Goal: Task Accomplishment & Management: Use online tool/utility

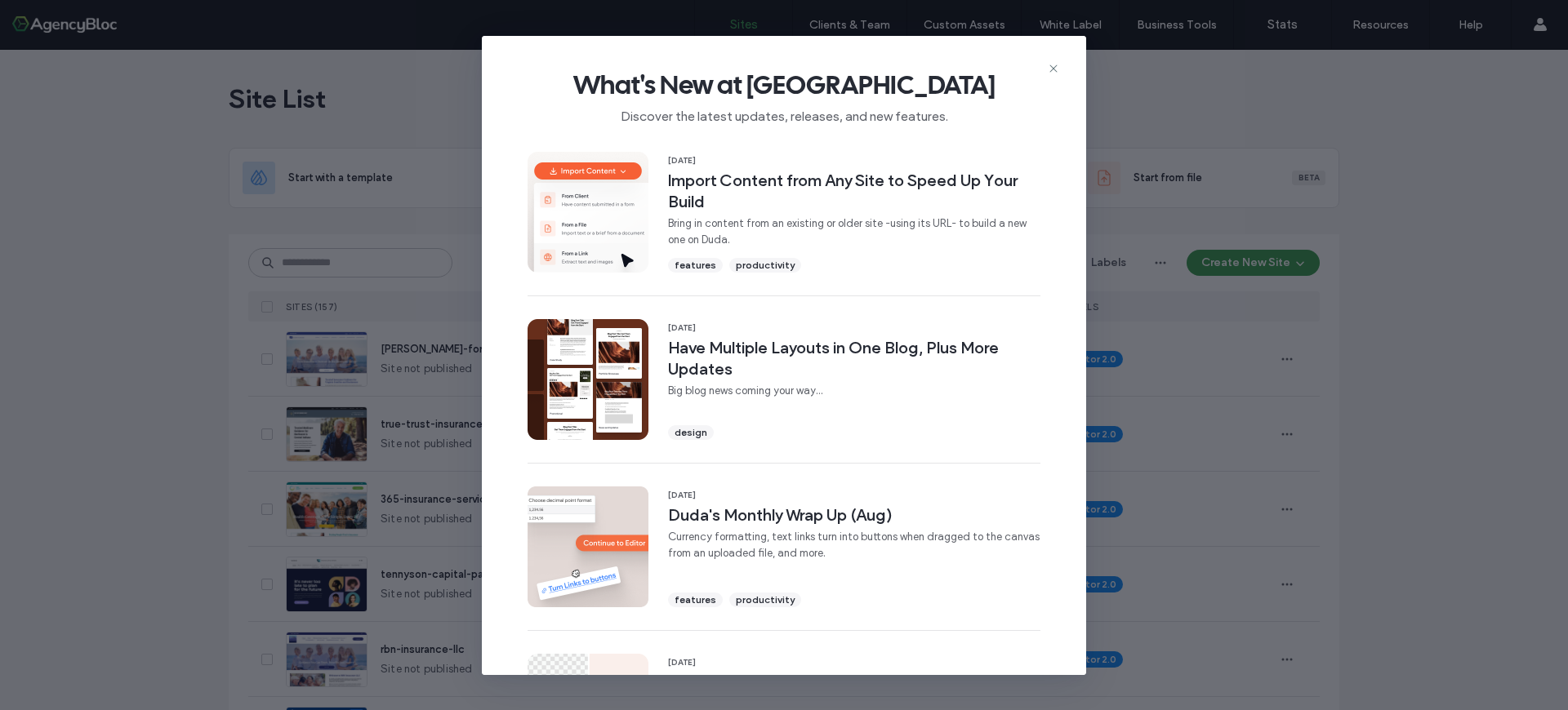
click at [1057, 71] on icon at bounding box center [1053, 68] width 13 height 13
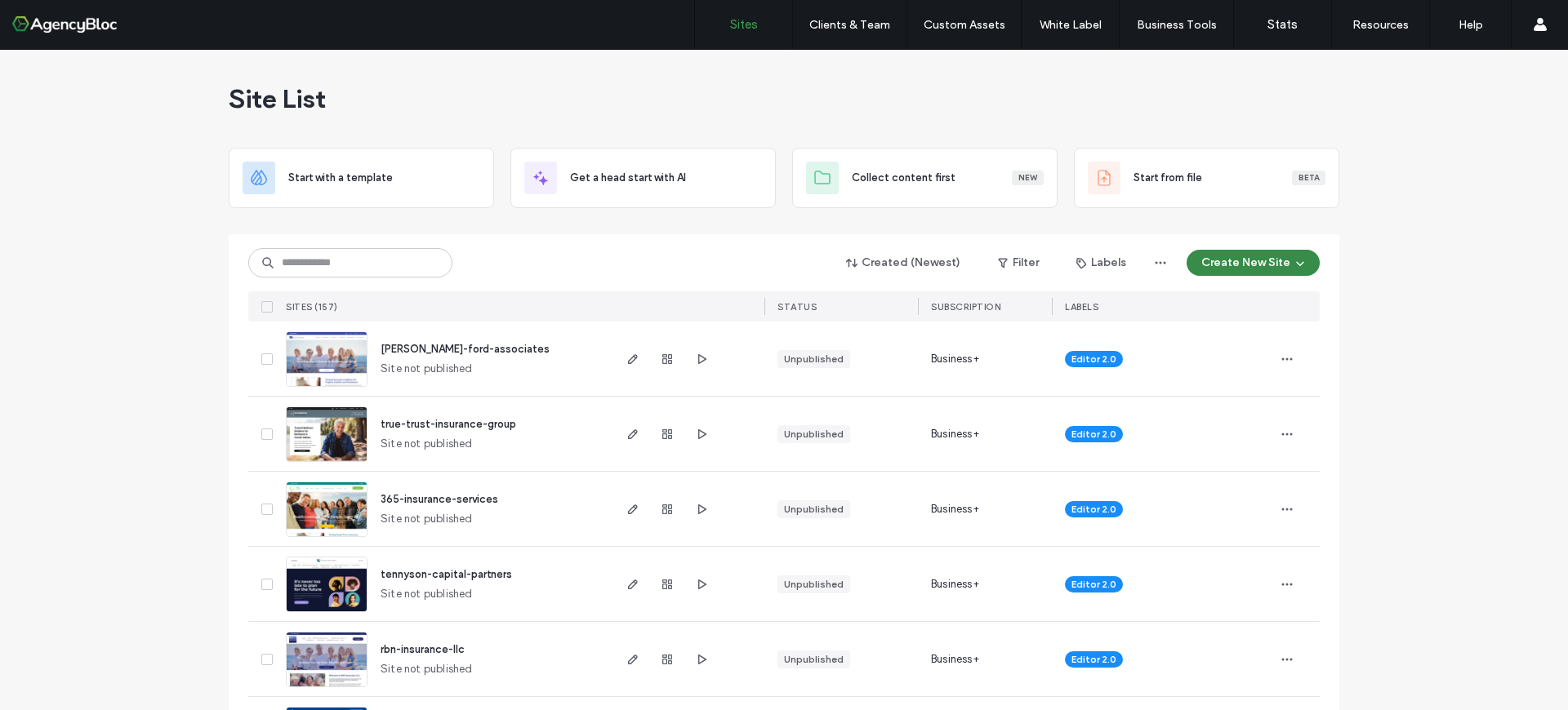
click at [1218, 263] on button "Create New Site" at bounding box center [1253, 263] width 133 height 26
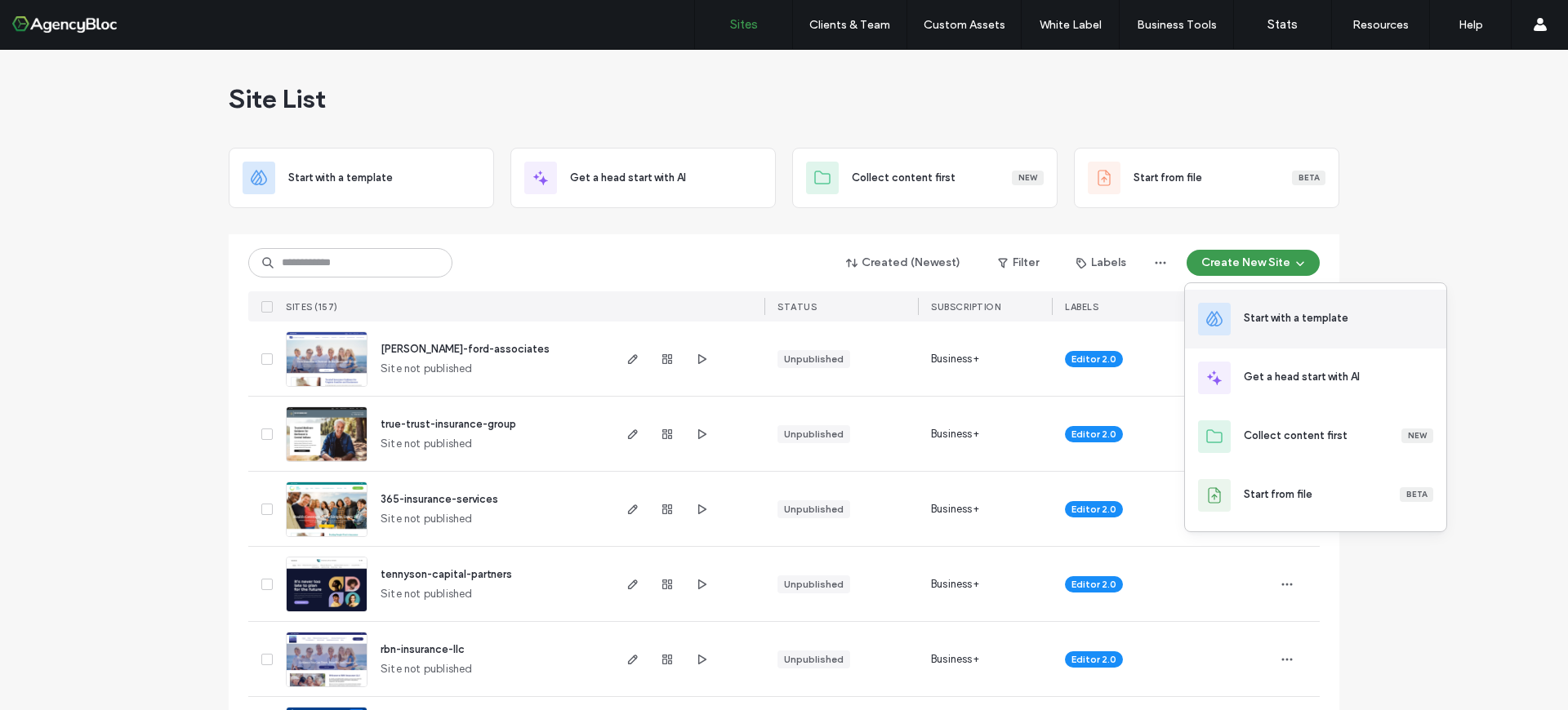
click at [1270, 313] on div "Start with a template" at bounding box center [1295, 318] width 105 height 16
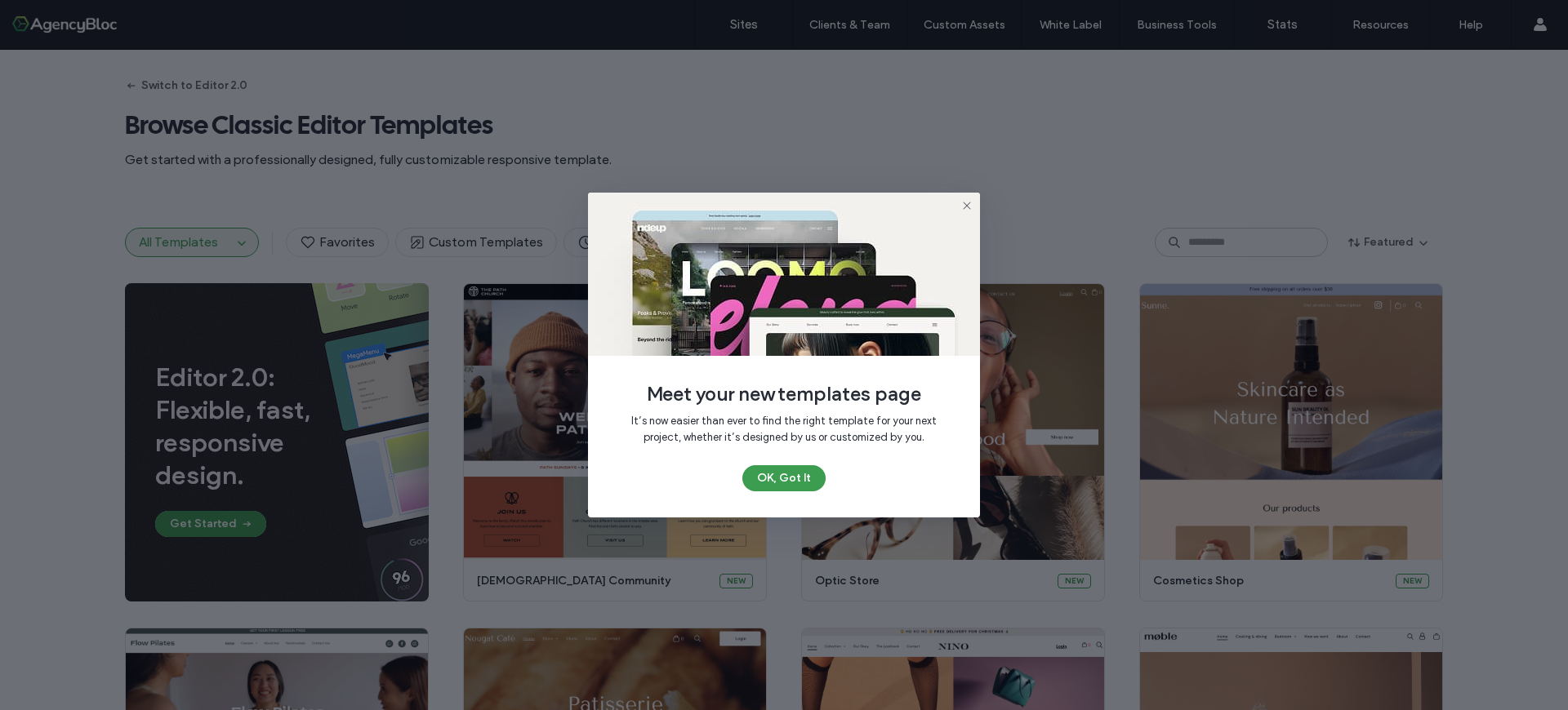
click at [783, 492] on div "Meet your new templates page It’s now easier than ever to find the right templa…" at bounding box center [784, 355] width 392 height 325
click at [781, 487] on button "OK, Got It" at bounding box center [784, 478] width 83 height 26
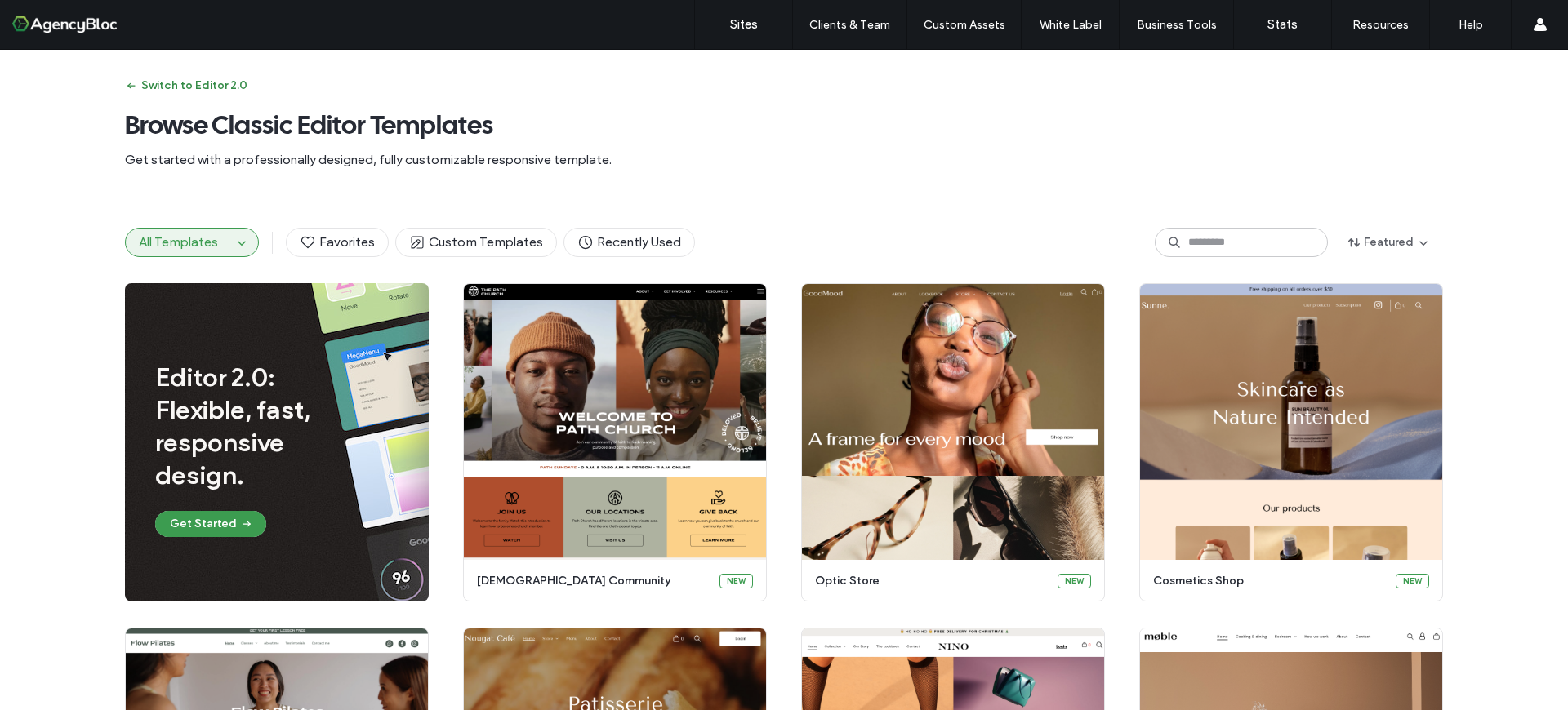
click at [151, 82] on button "Switch to Editor 2.0" at bounding box center [186, 85] width 122 height 26
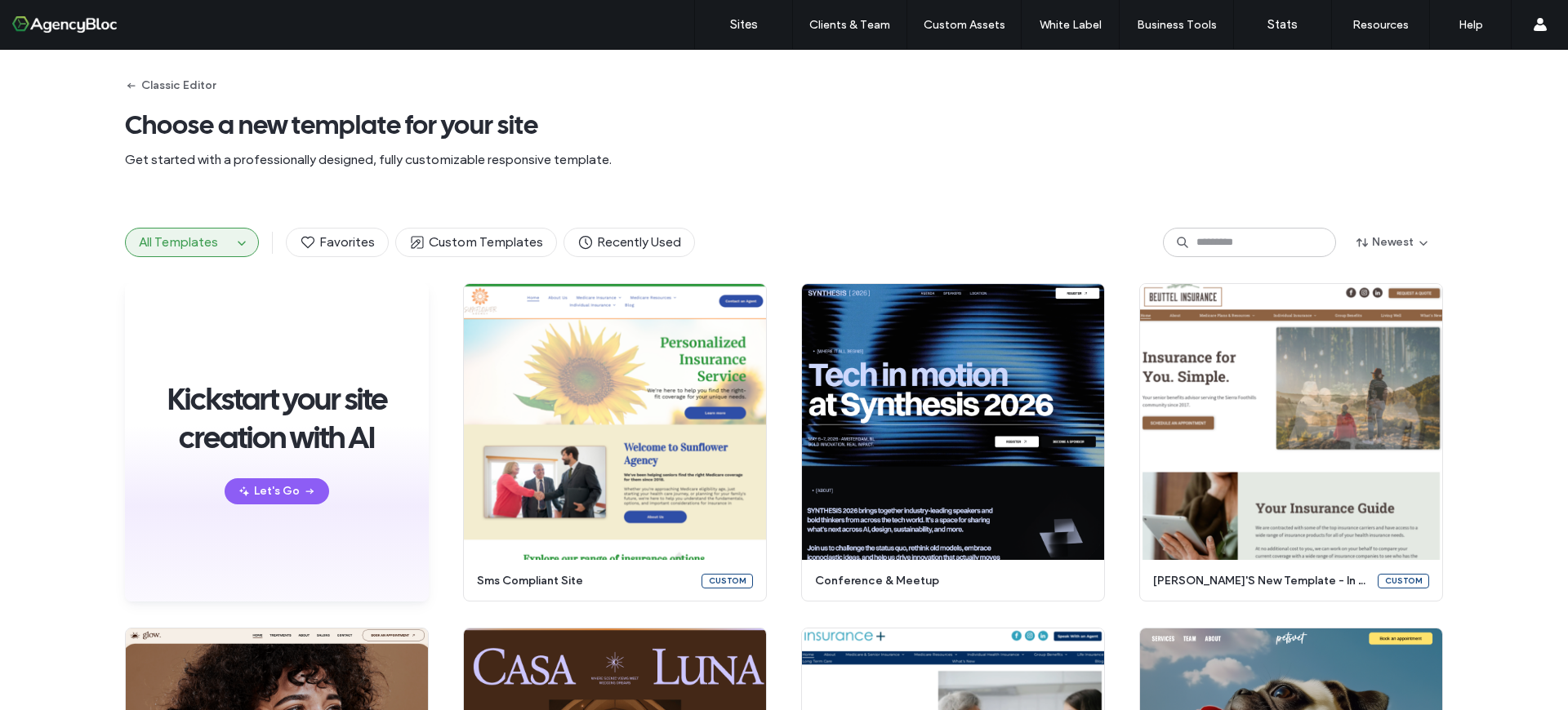
click at [214, 242] on button "All Templates" at bounding box center [179, 242] width 106 height 28
drag, startPoint x: 236, startPoint y: 242, endPoint x: 235, endPoint y: 255, distance: 13.0
click at [236, 242] on icon "button" at bounding box center [241, 242] width 13 height 13
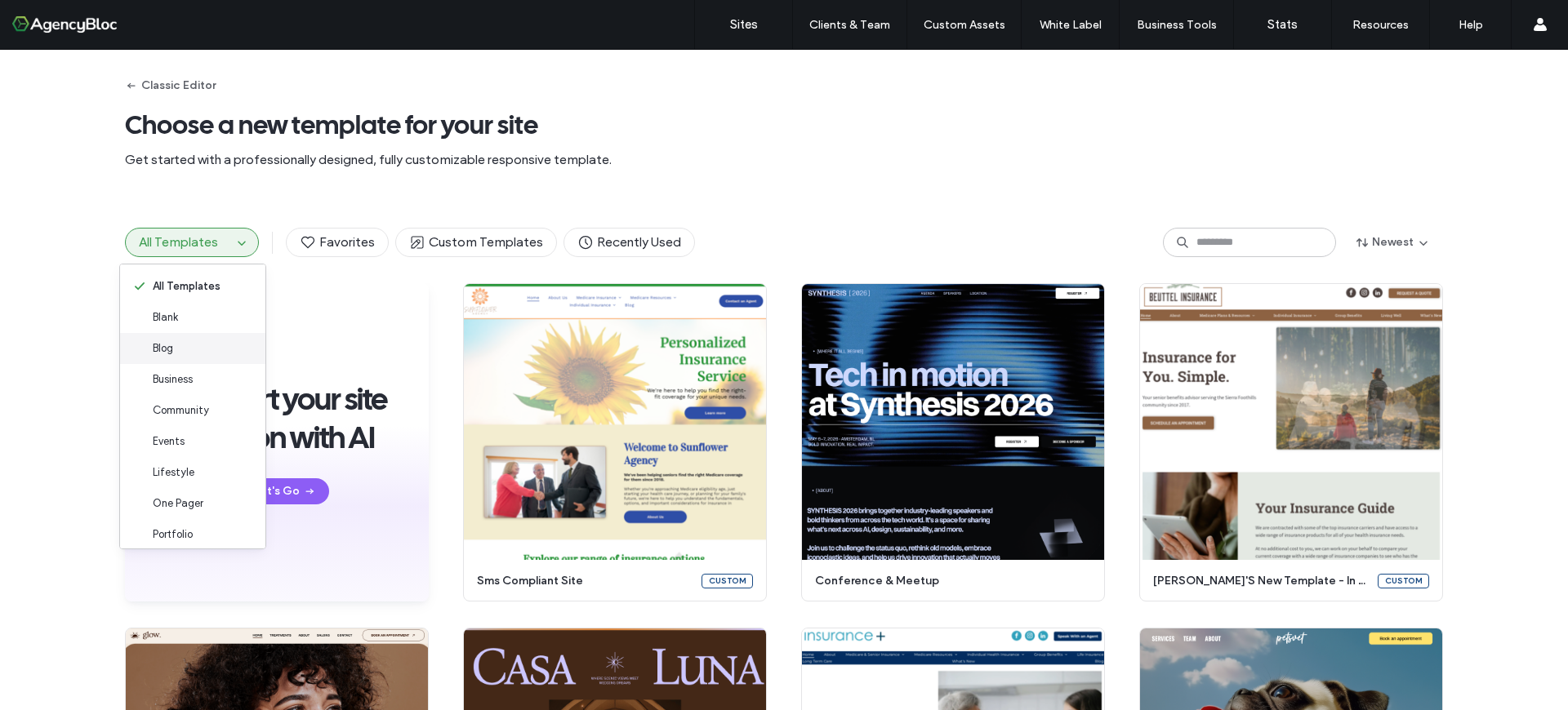
click at [180, 342] on div "Blog" at bounding box center [192, 348] width 146 height 31
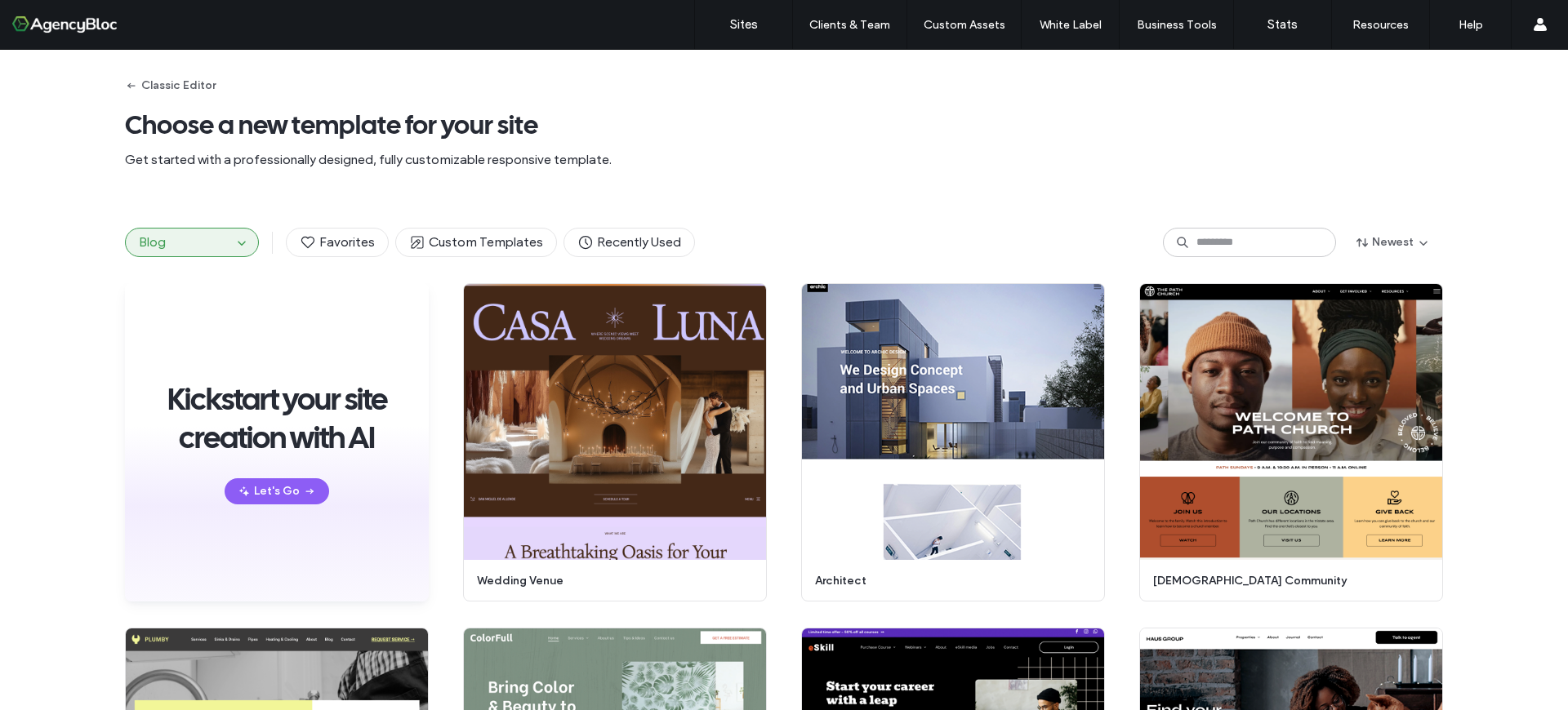
click at [214, 239] on button "Blog" at bounding box center [179, 242] width 106 height 28
click at [236, 241] on icon "button" at bounding box center [241, 242] width 13 height 13
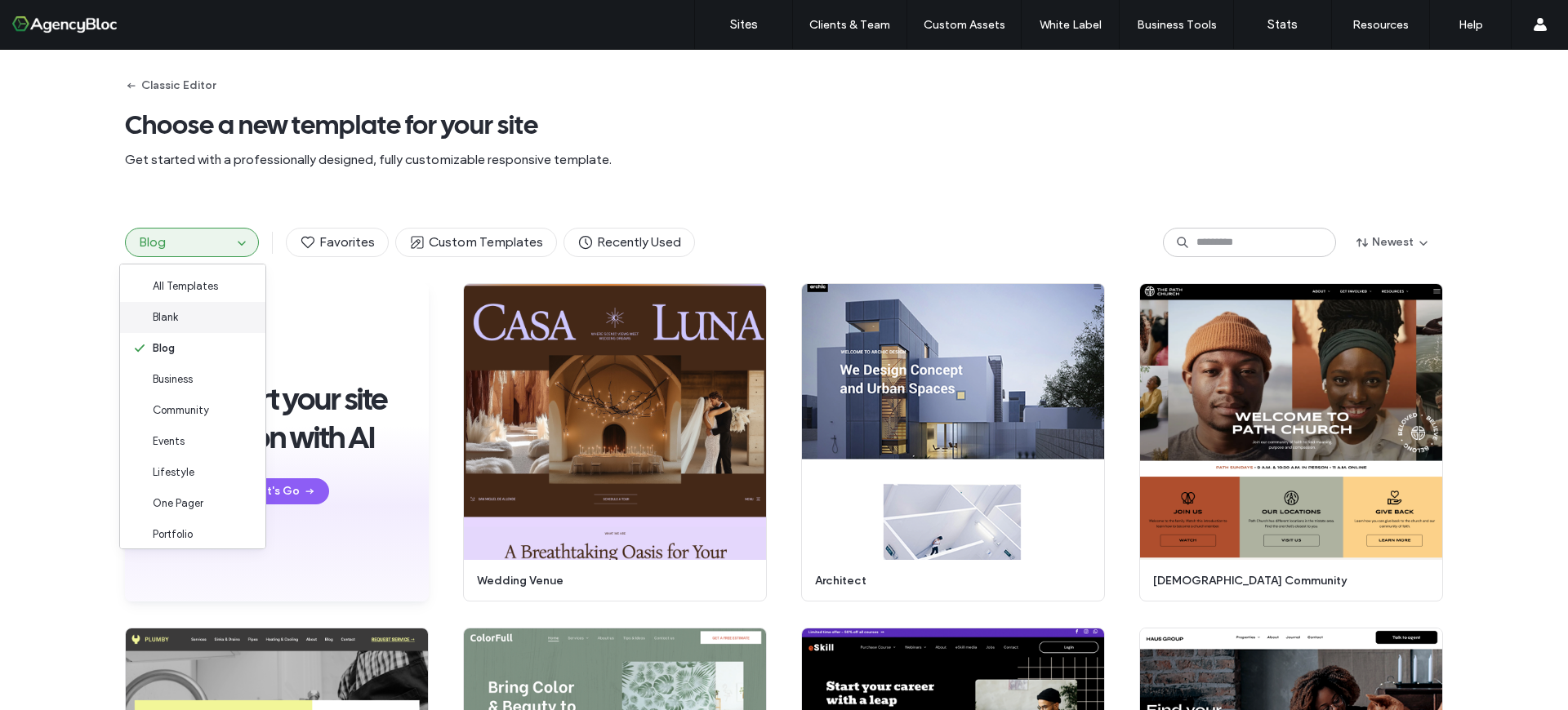
click at [197, 315] on div "Blank" at bounding box center [192, 317] width 146 height 31
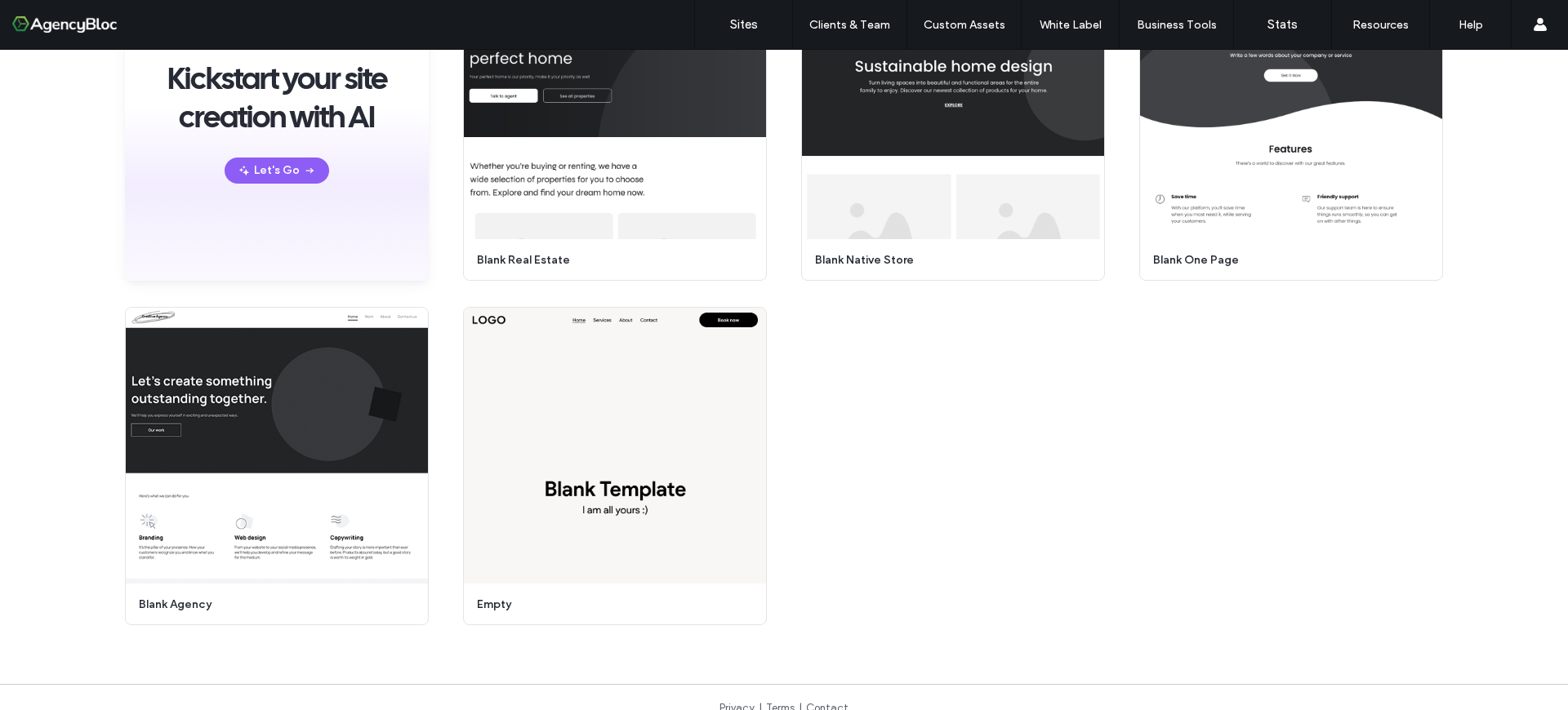
scroll to position [261, 0]
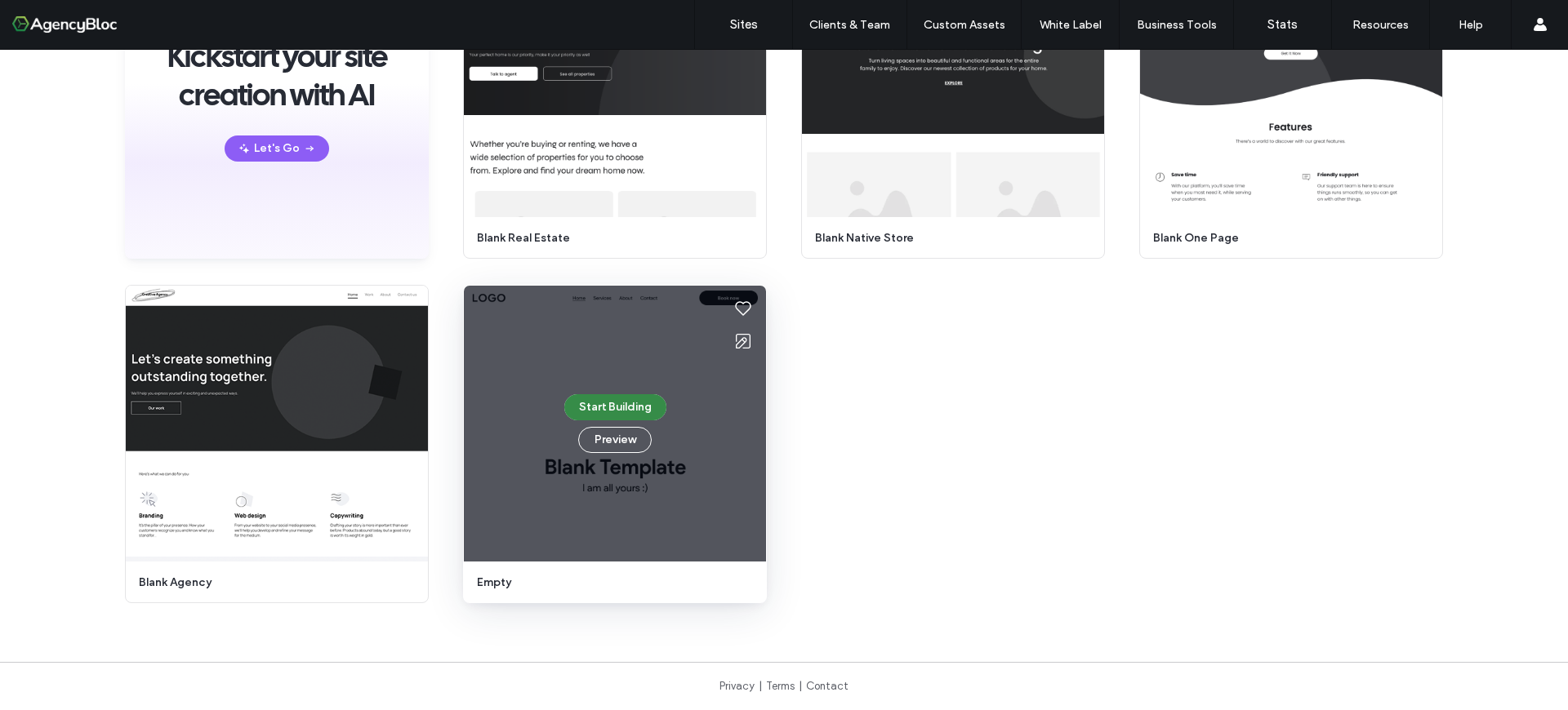
click at [605, 411] on button "Start Building" at bounding box center [615, 406] width 102 height 26
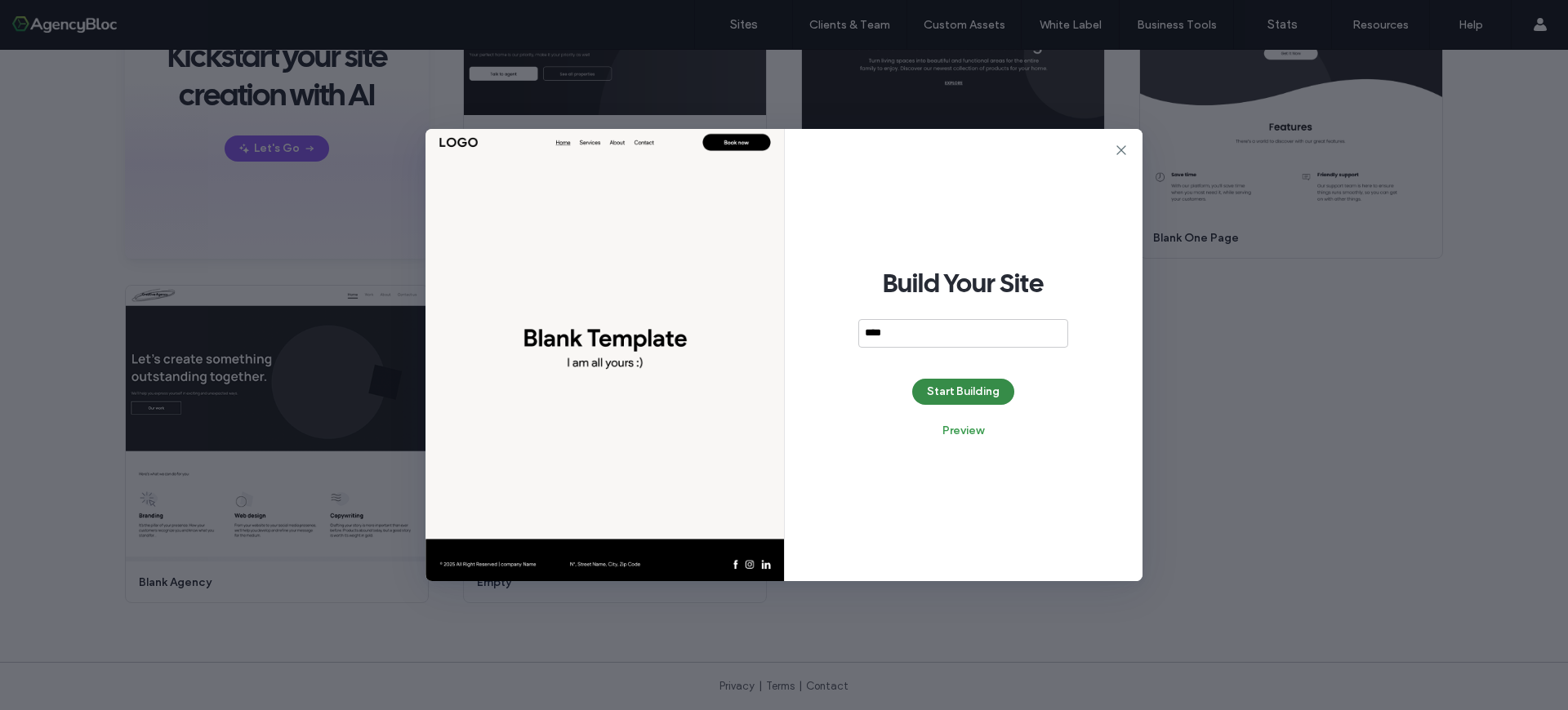
type input "****"
click at [949, 390] on button "Start Building" at bounding box center [963, 391] width 102 height 26
